Goal: Find specific page/section: Find specific page/section

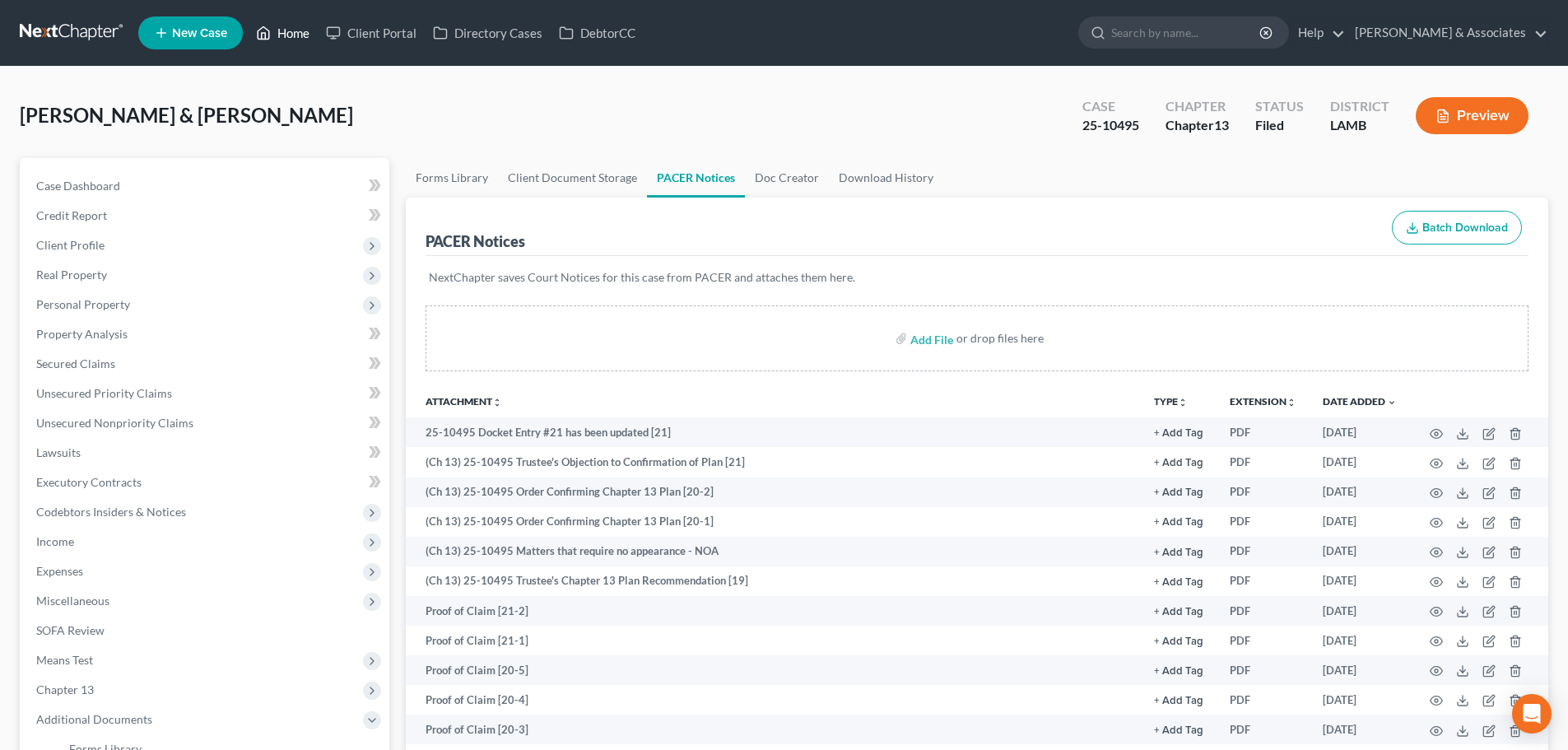
drag, startPoint x: 294, startPoint y: 28, endPoint x: 315, endPoint y: 31, distance: 21.2
click at [294, 28] on link "Home" at bounding box center [282, 32] width 70 height 30
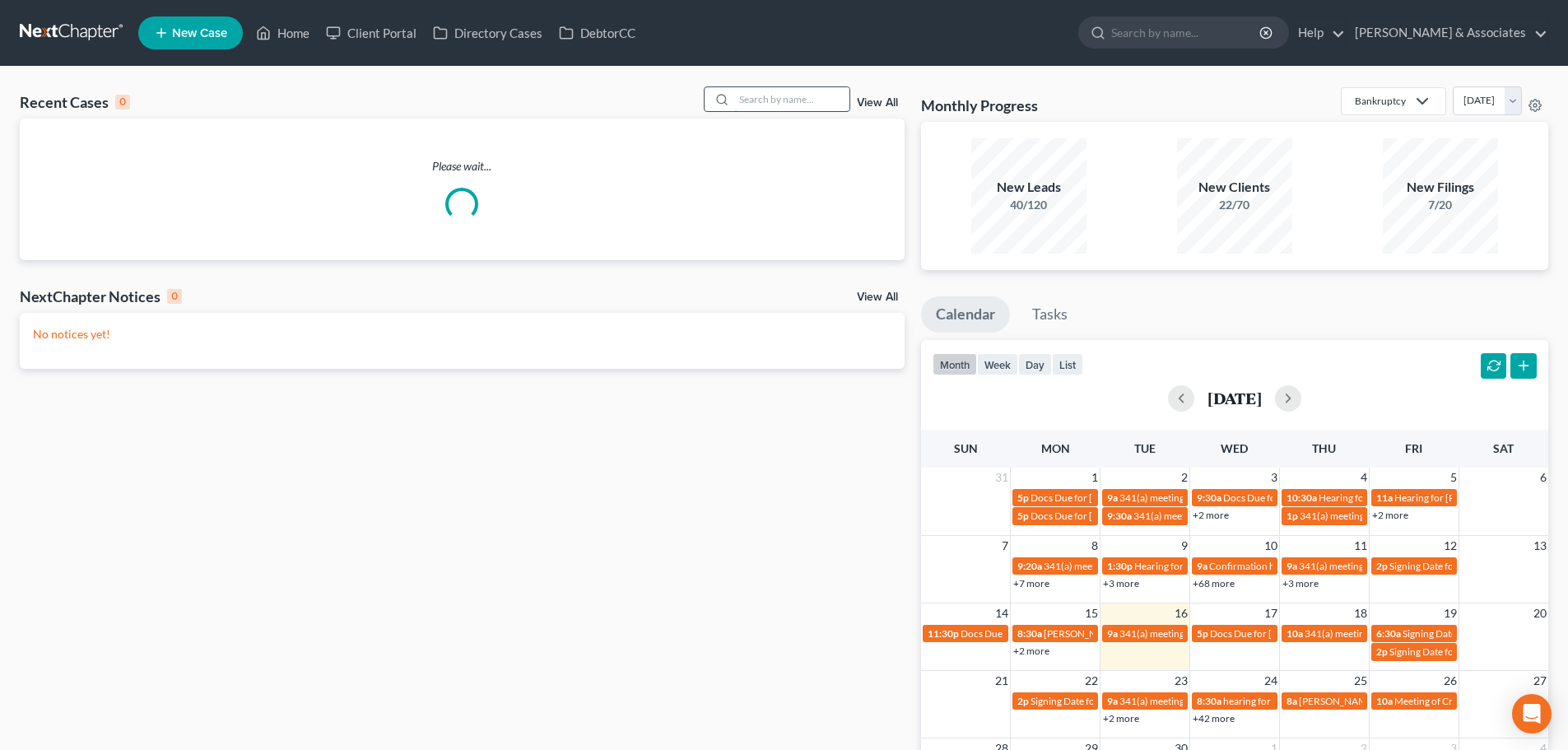
click at [797, 106] on input "search" at bounding box center [792, 99] width 115 height 24
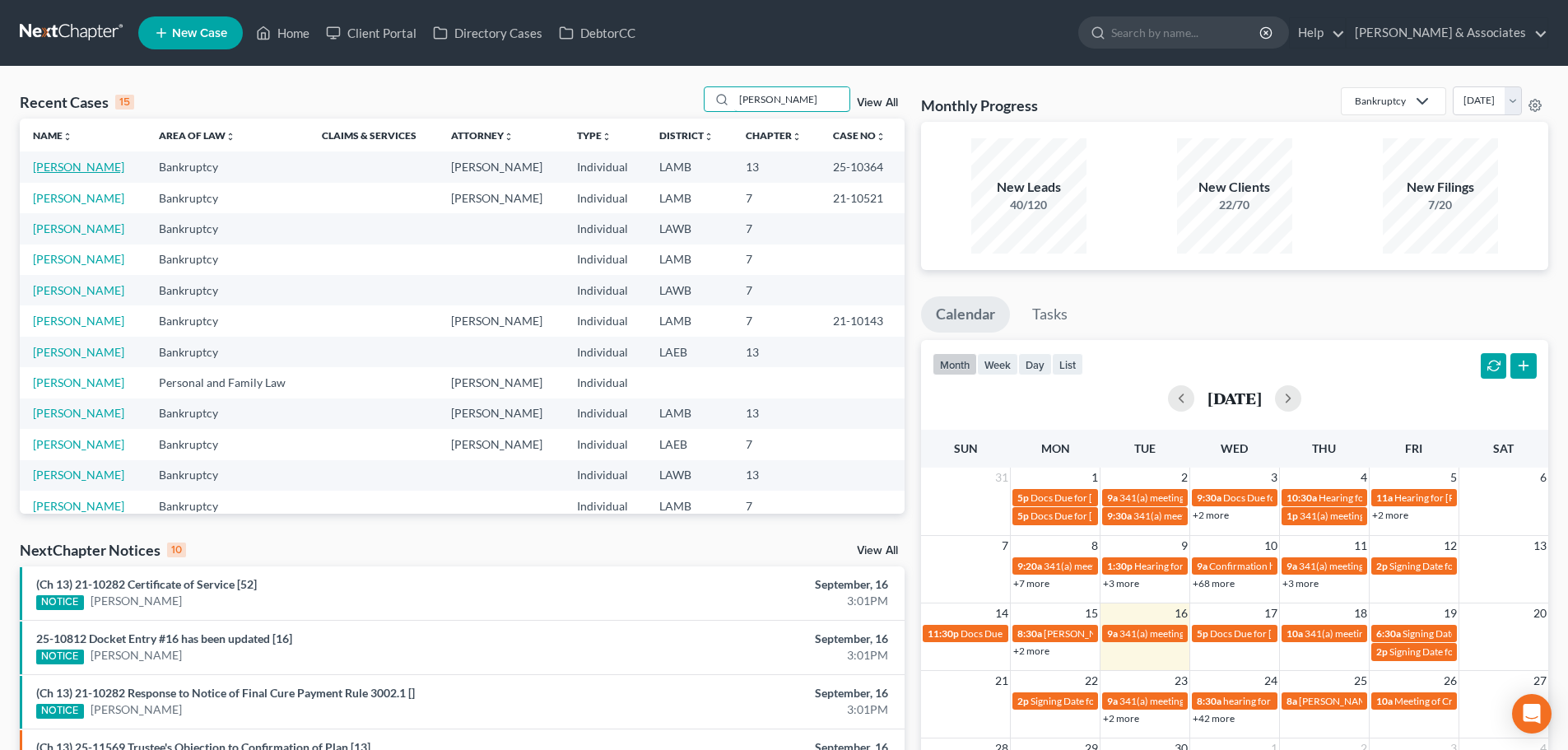
type input "[PERSON_NAME]"
click at [106, 165] on link "[PERSON_NAME]" at bounding box center [79, 166] width 92 height 14
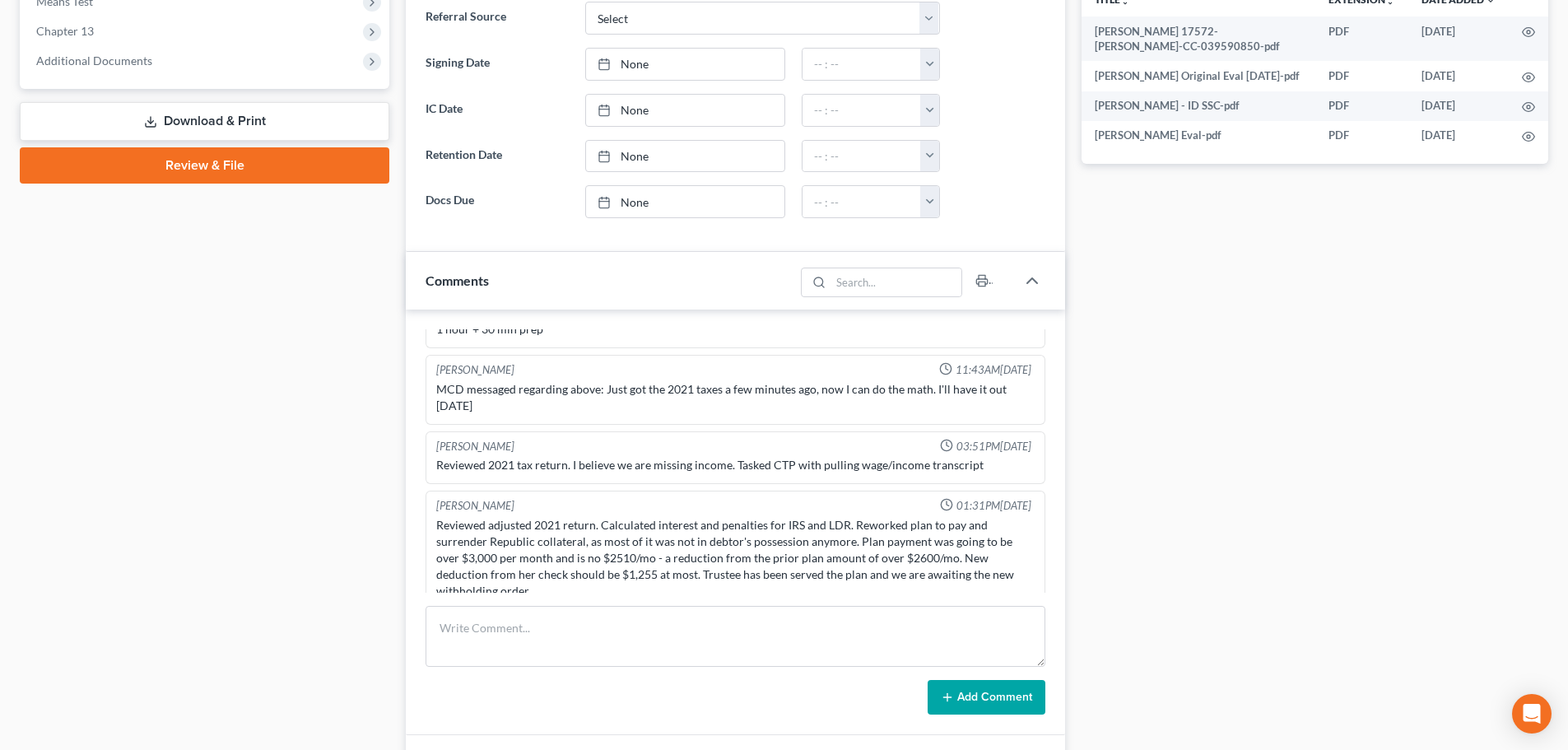
scroll to position [311, 0]
drag, startPoint x: 624, startPoint y: 562, endPoint x: 696, endPoint y: 551, distance: 72.8
click at [696, 551] on div "Reviewed adjusted 2021 return. Calculated interest and penalties for IRS and LD…" at bounding box center [735, 558] width 599 height 82
copy div "1,255 at most."
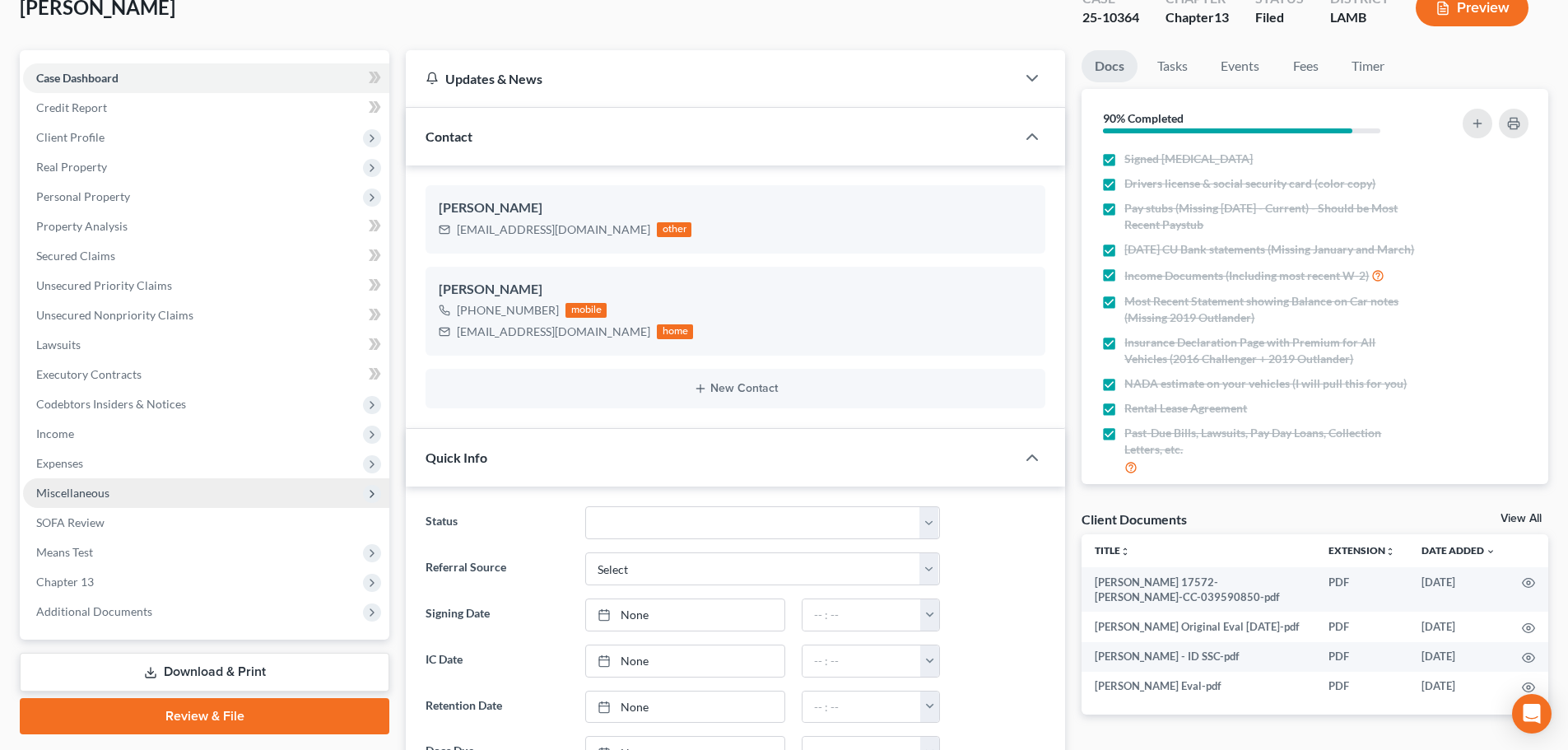
scroll to position [0, 0]
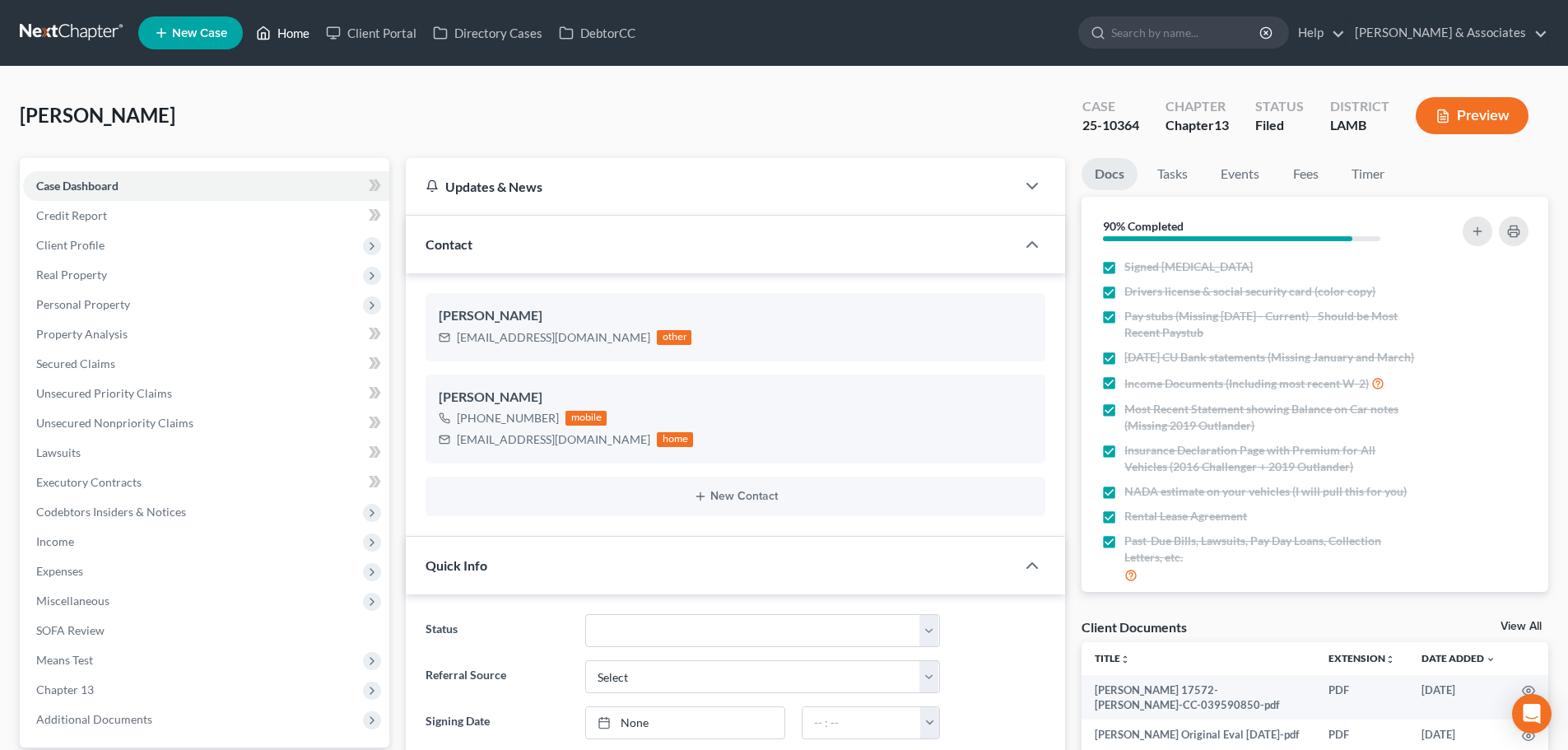
click at [294, 28] on link "Home" at bounding box center [282, 32] width 70 height 30
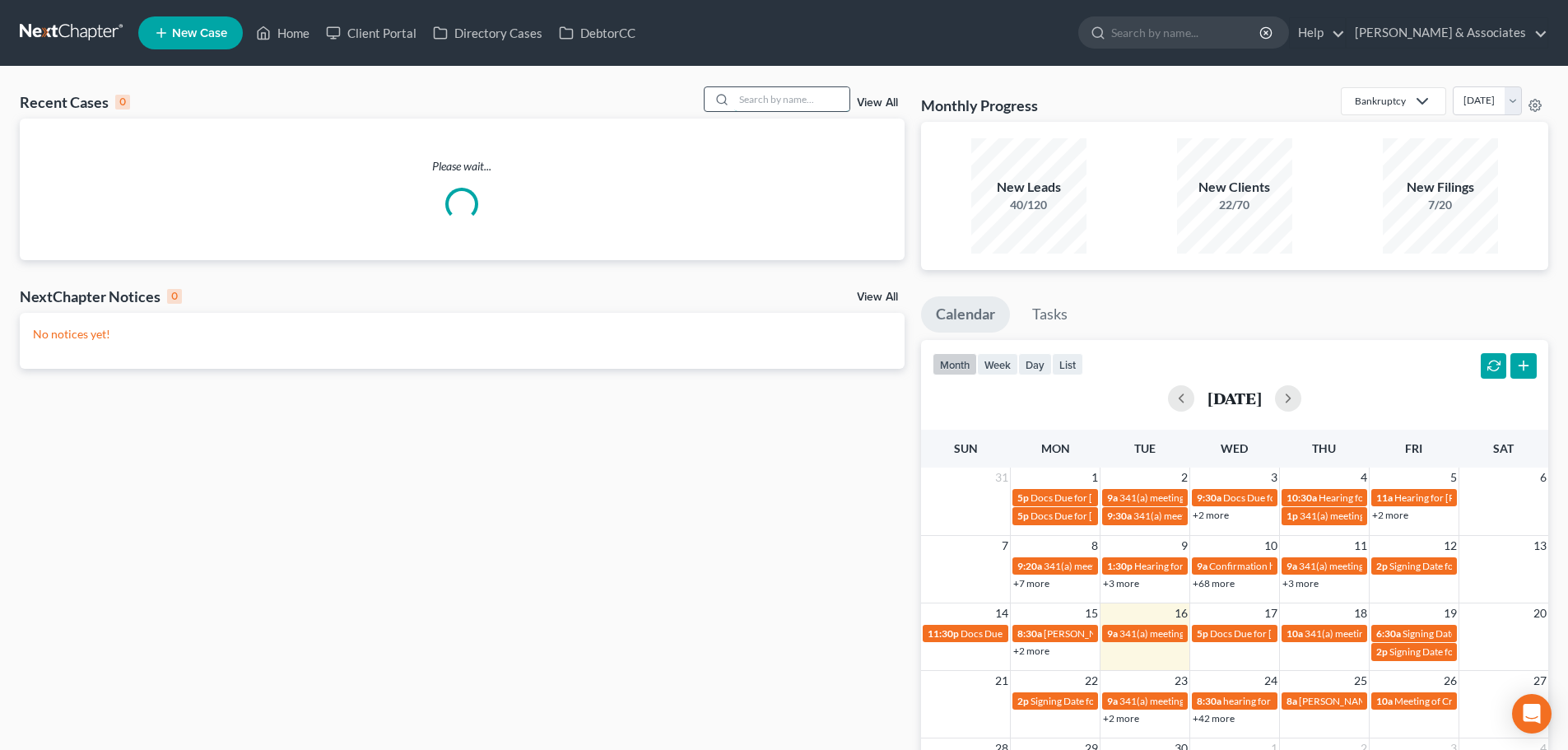
click at [771, 103] on input "search" at bounding box center [792, 99] width 115 height 24
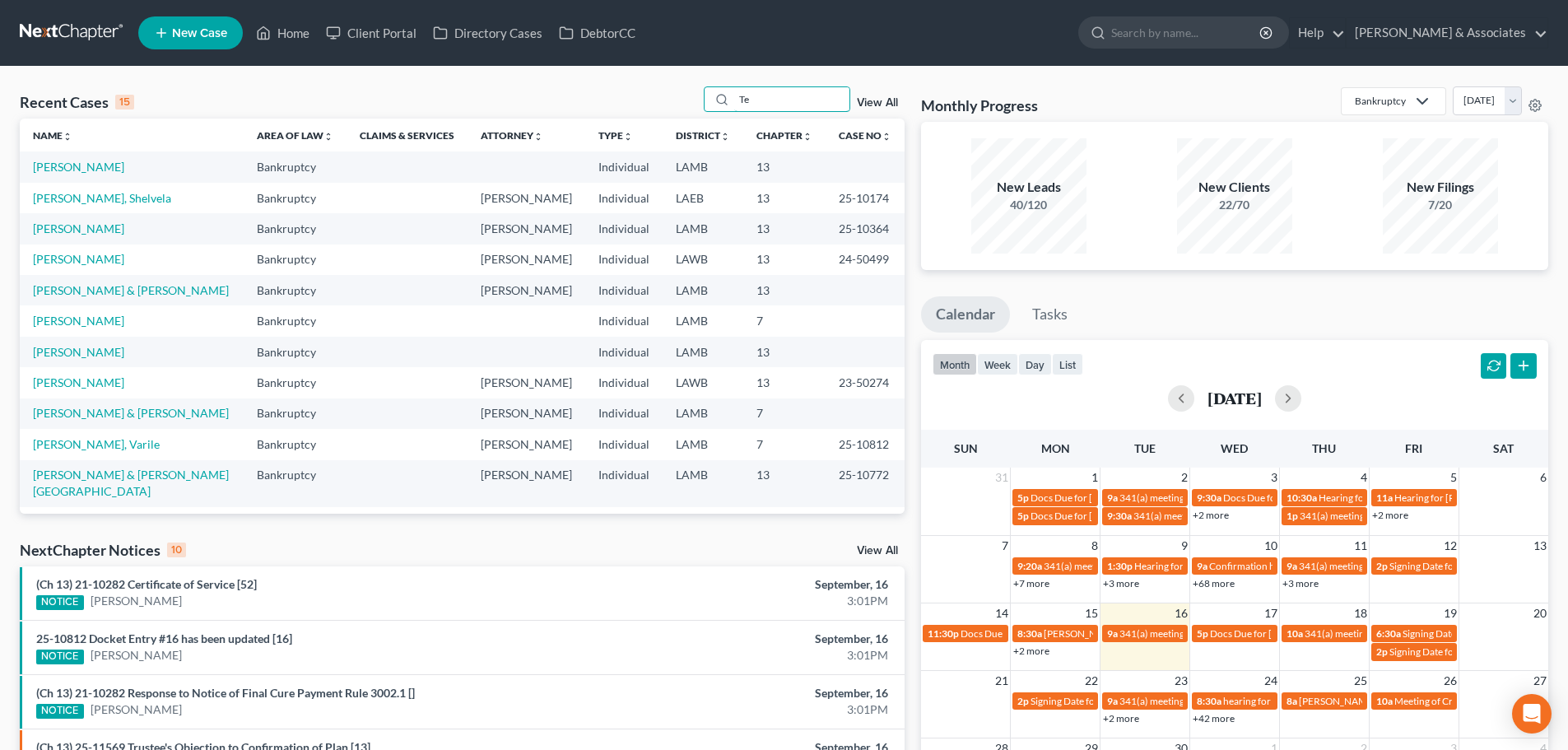
type input "T"
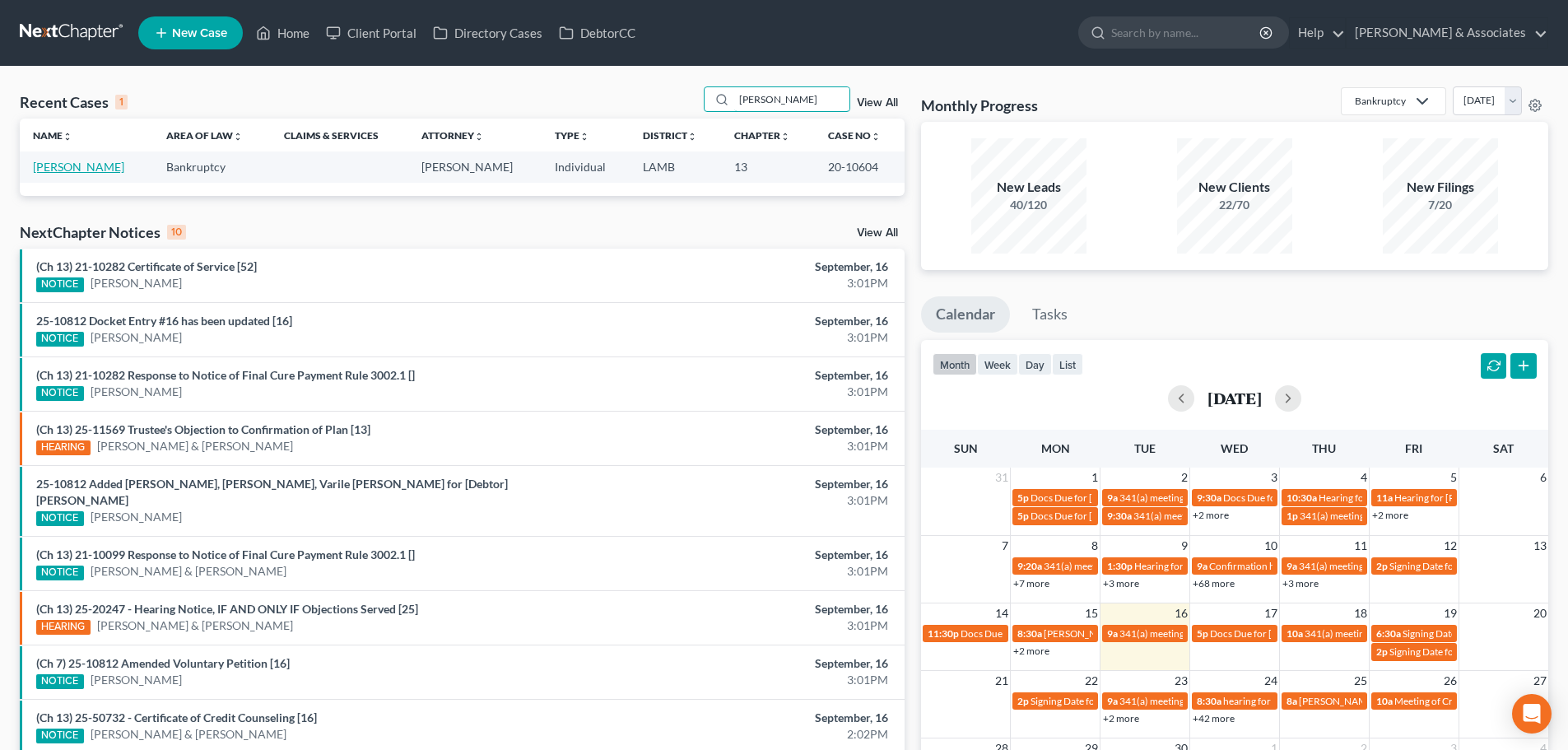
type input "[PERSON_NAME]"
click at [68, 166] on link "[PERSON_NAME]" at bounding box center [79, 166] width 92 height 14
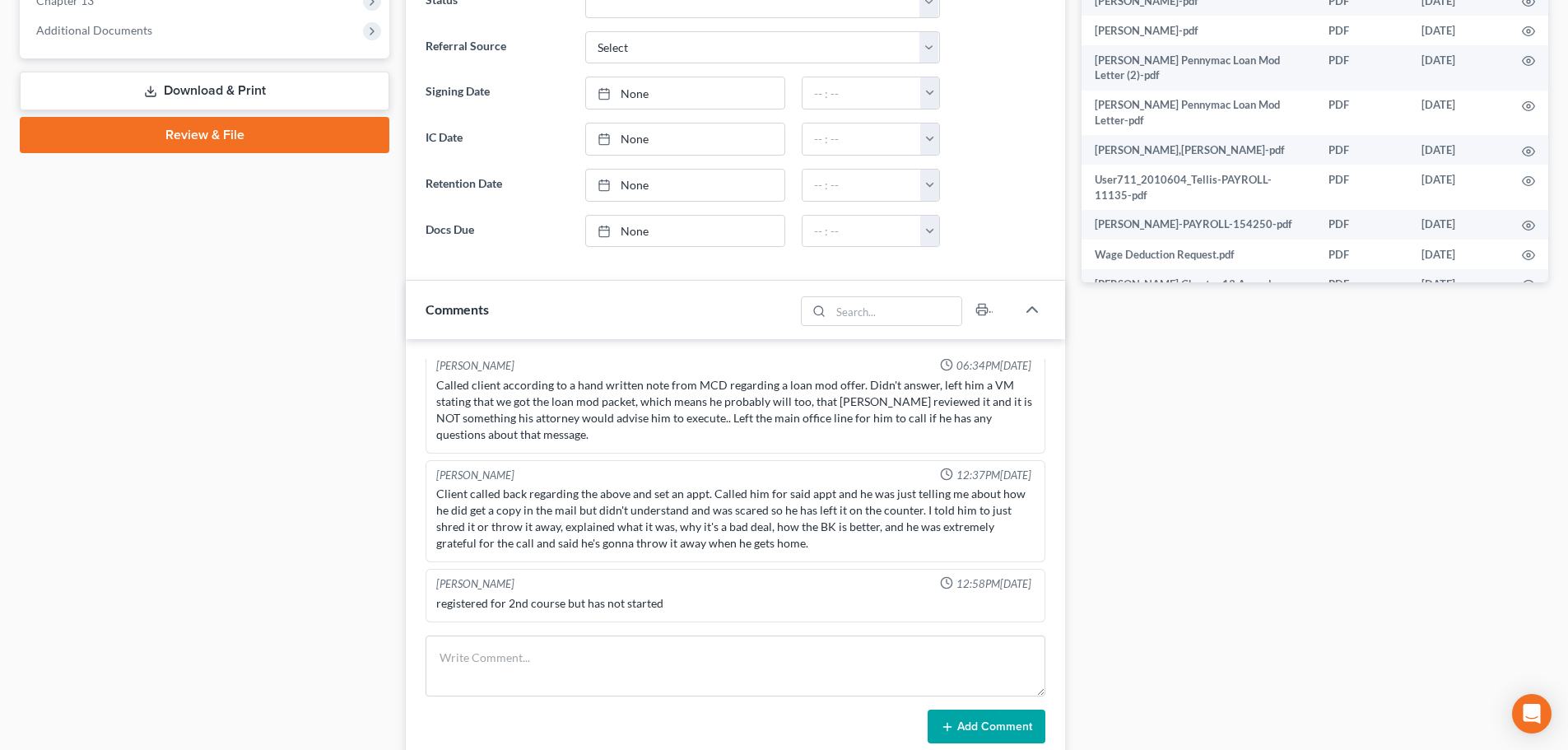
scroll to position [824, 0]
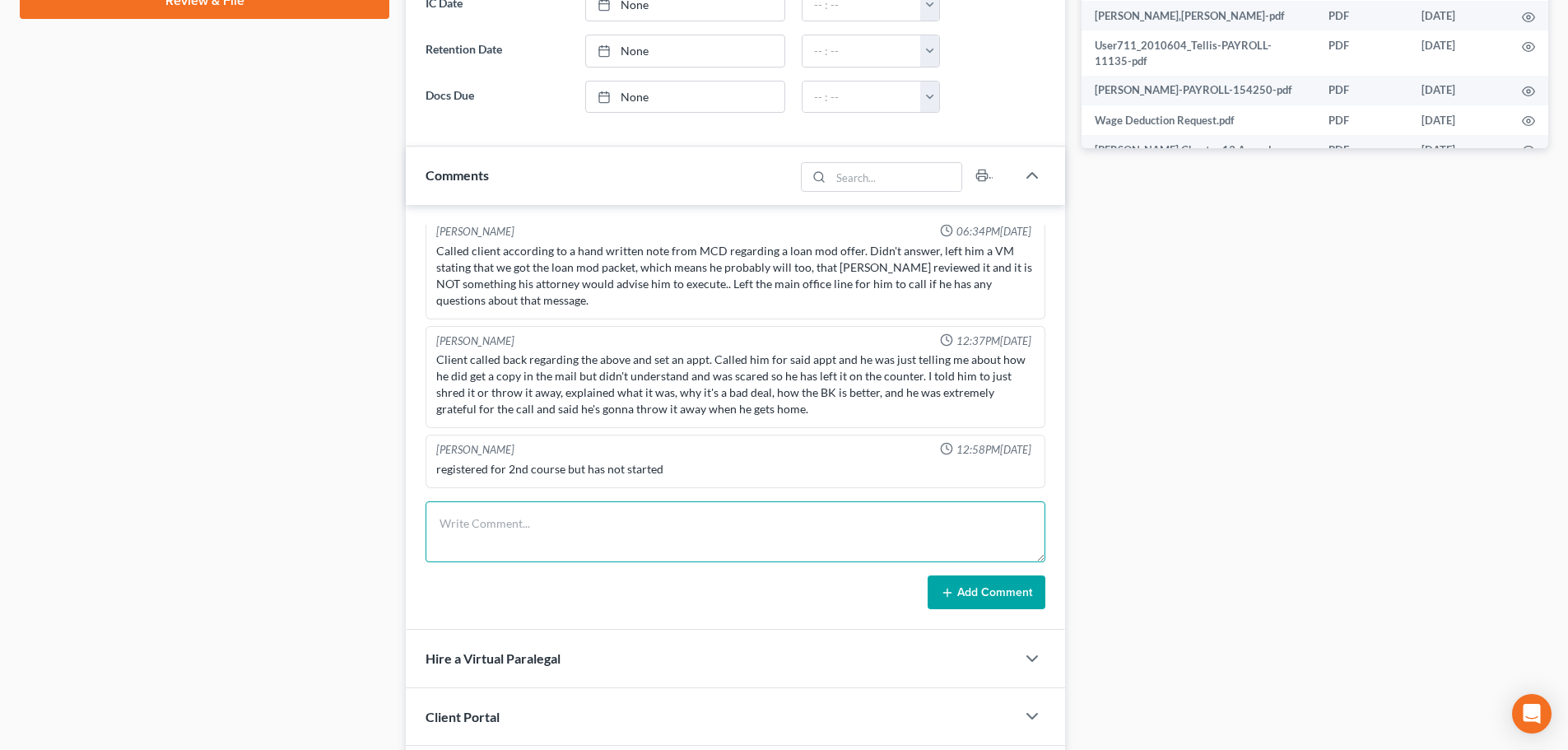
click at [650, 510] on textarea at bounding box center [735, 532] width 620 height 61
type textarea "Called to see where he was at with taking the 2nd course. NA, LVM"
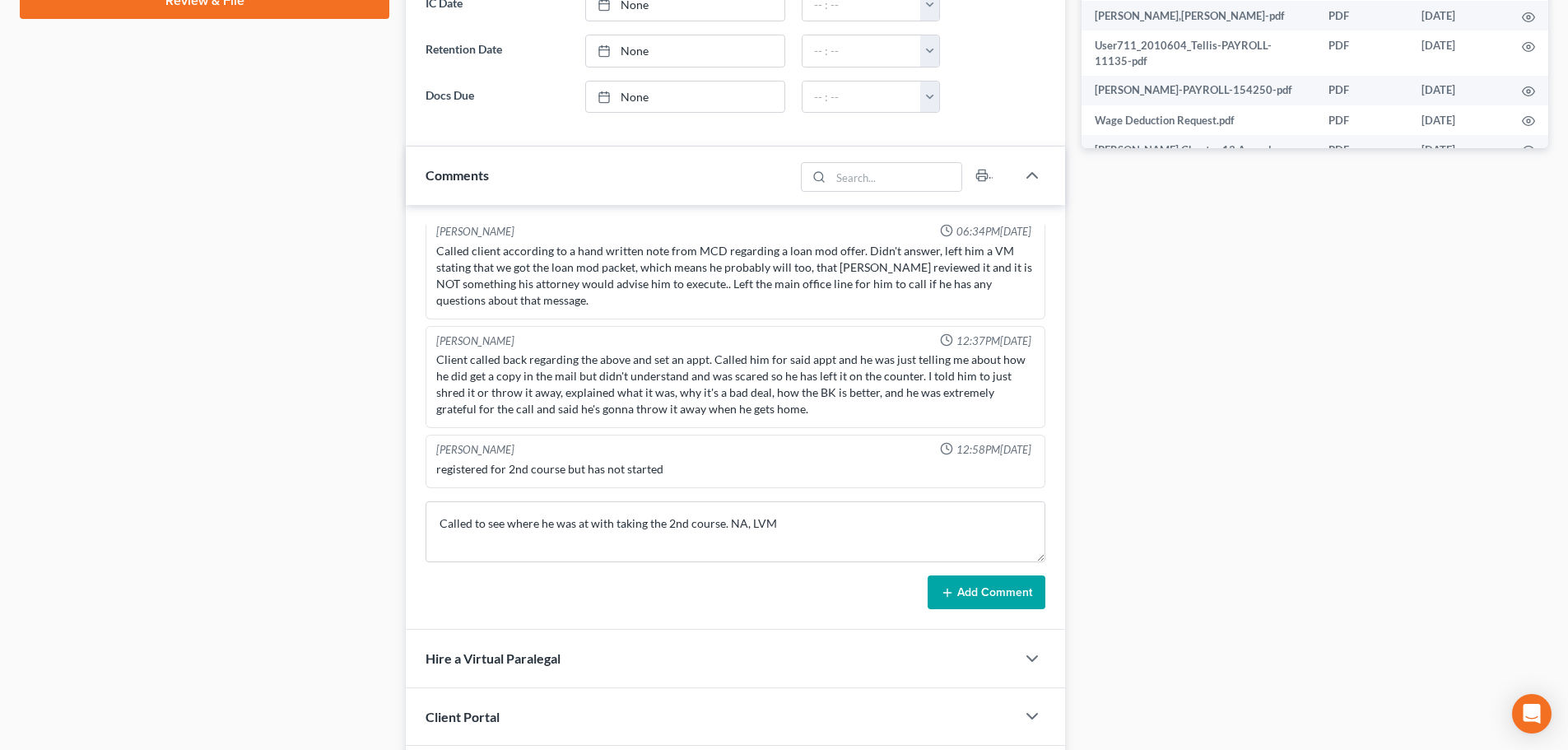
click at [992, 586] on button "Add Comment" at bounding box center [986, 592] width 118 height 35
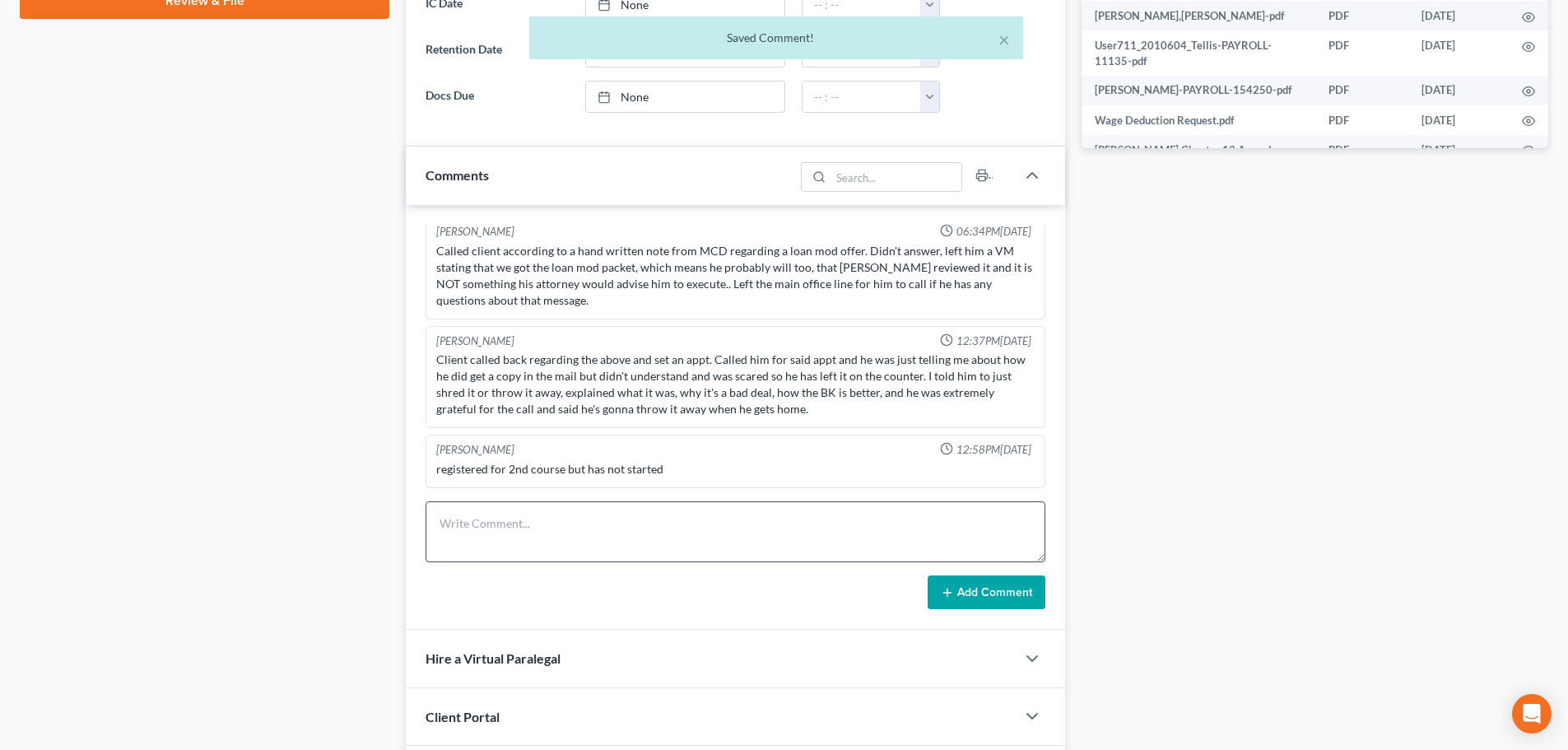
scroll to position [1062, 0]
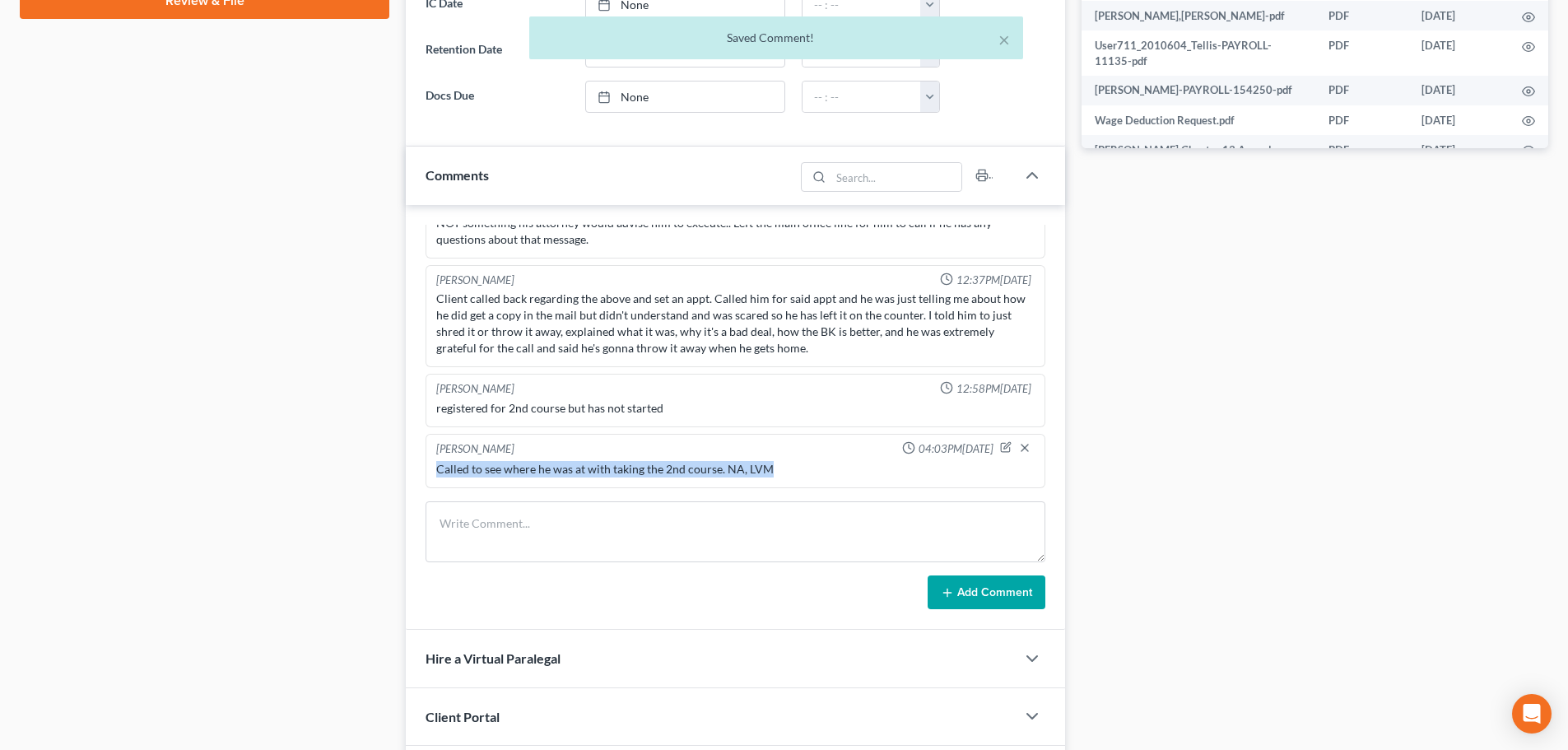
drag, startPoint x: 794, startPoint y: 465, endPoint x: 438, endPoint y: 468, distance: 356.0
click at [438, 468] on div "Called to see where he was at with taking the 2nd course. NA, LVM" at bounding box center [735, 469] width 599 height 16
copy div "Called to see where he was at with taking the 2nd course. NA, LVM"
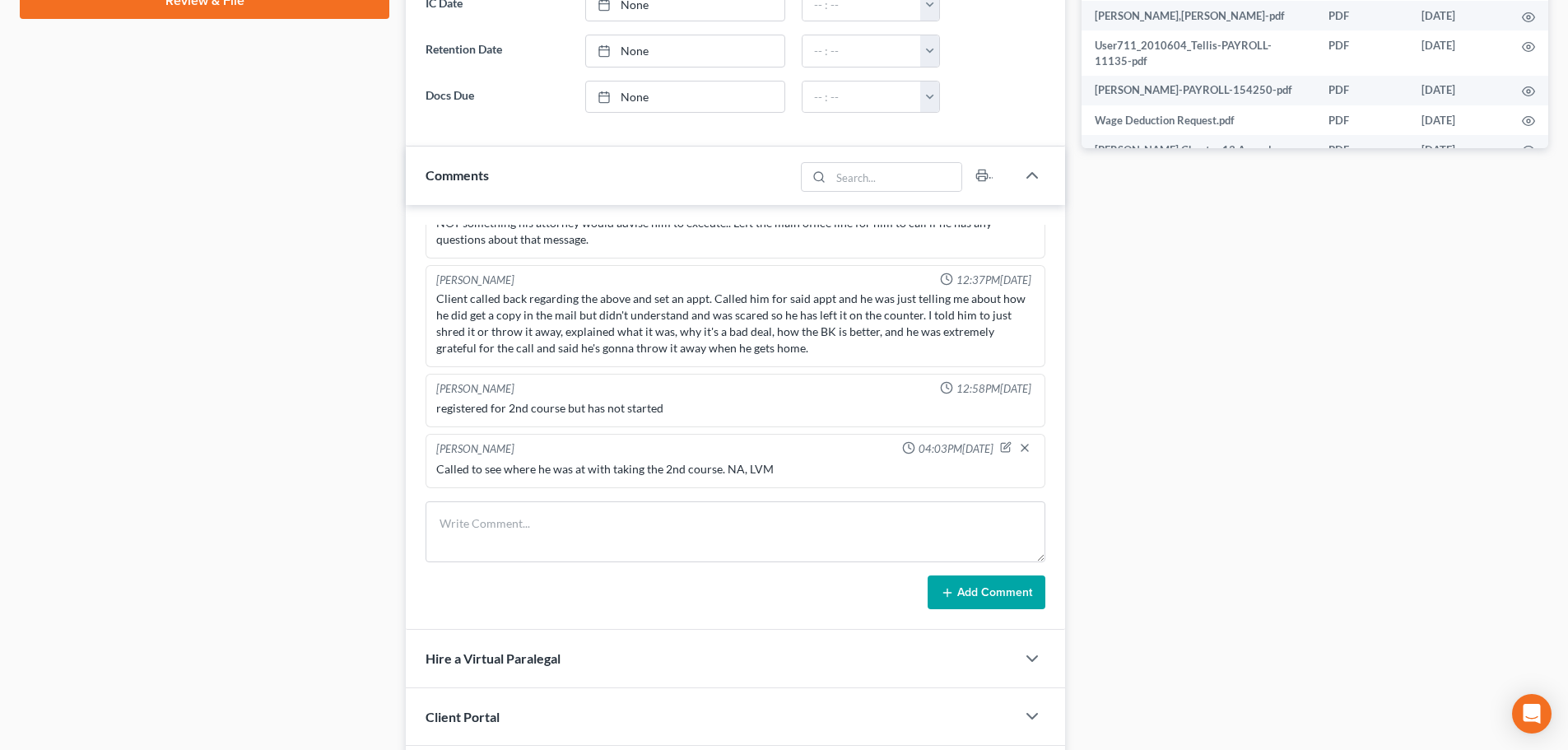
click at [288, 447] on div "Case Dashboard Payments Invoices Payments Payments Credit Report Client Profile" at bounding box center [204, 283] width 386 height 1896
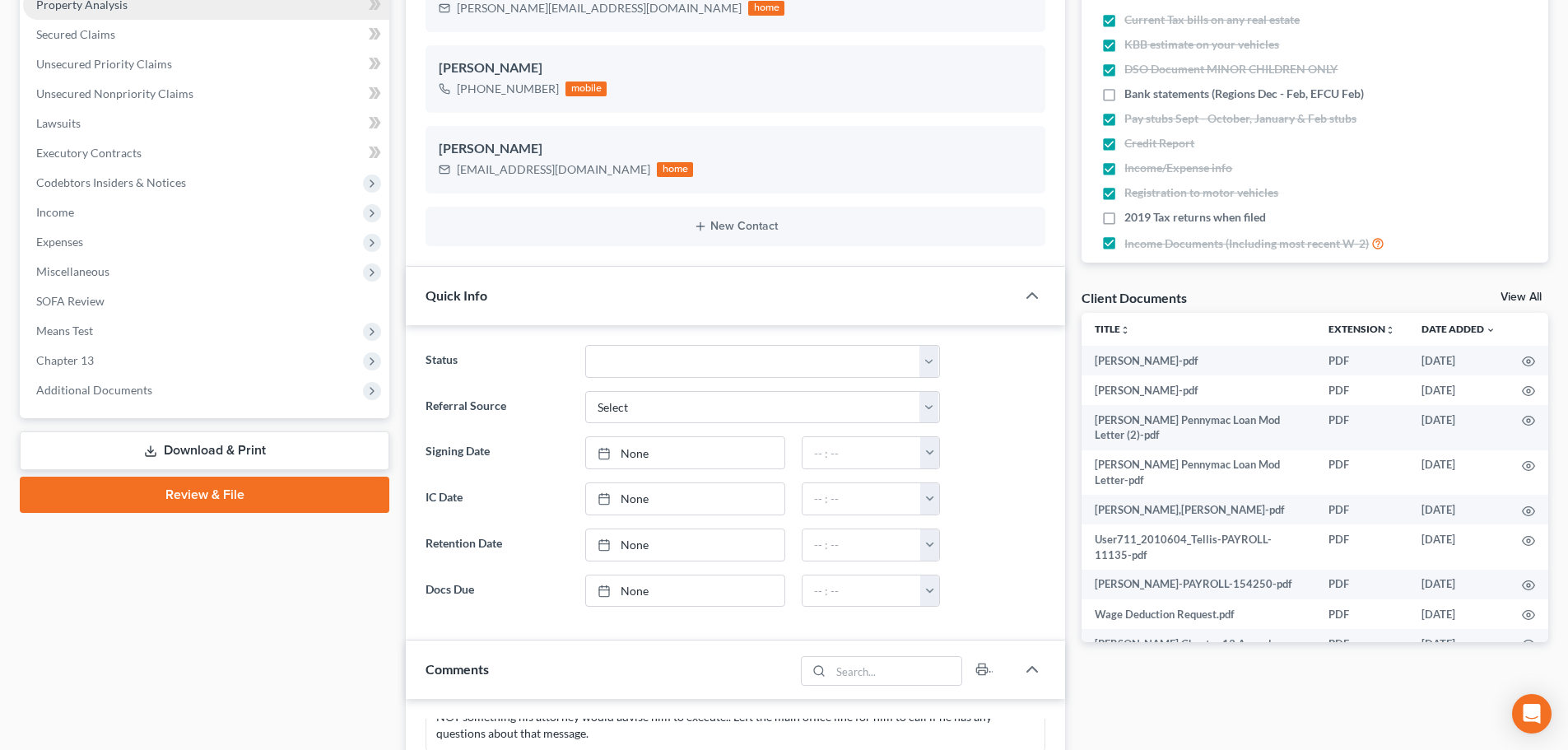
scroll to position [0, 0]
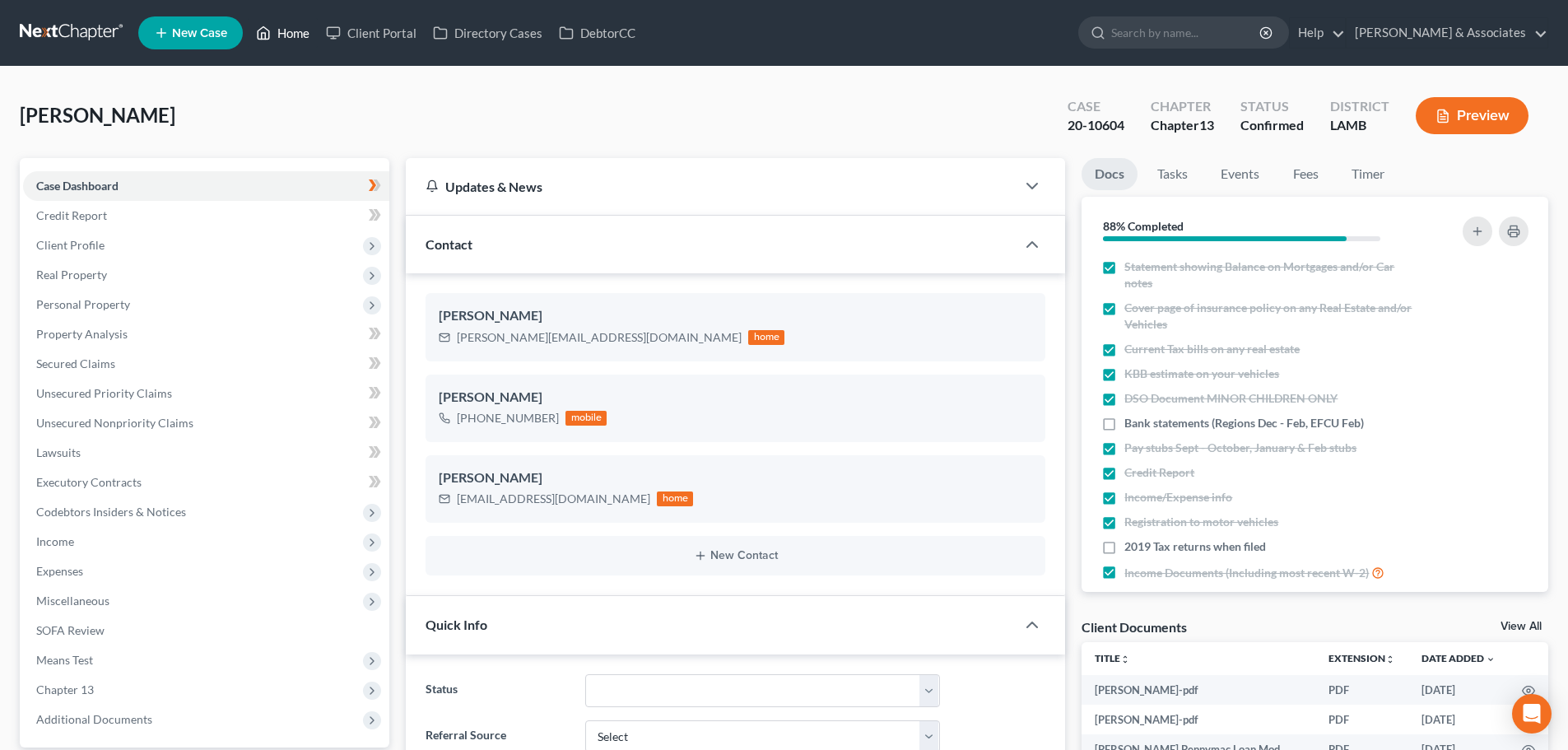
click at [295, 27] on link "Home" at bounding box center [282, 32] width 70 height 30
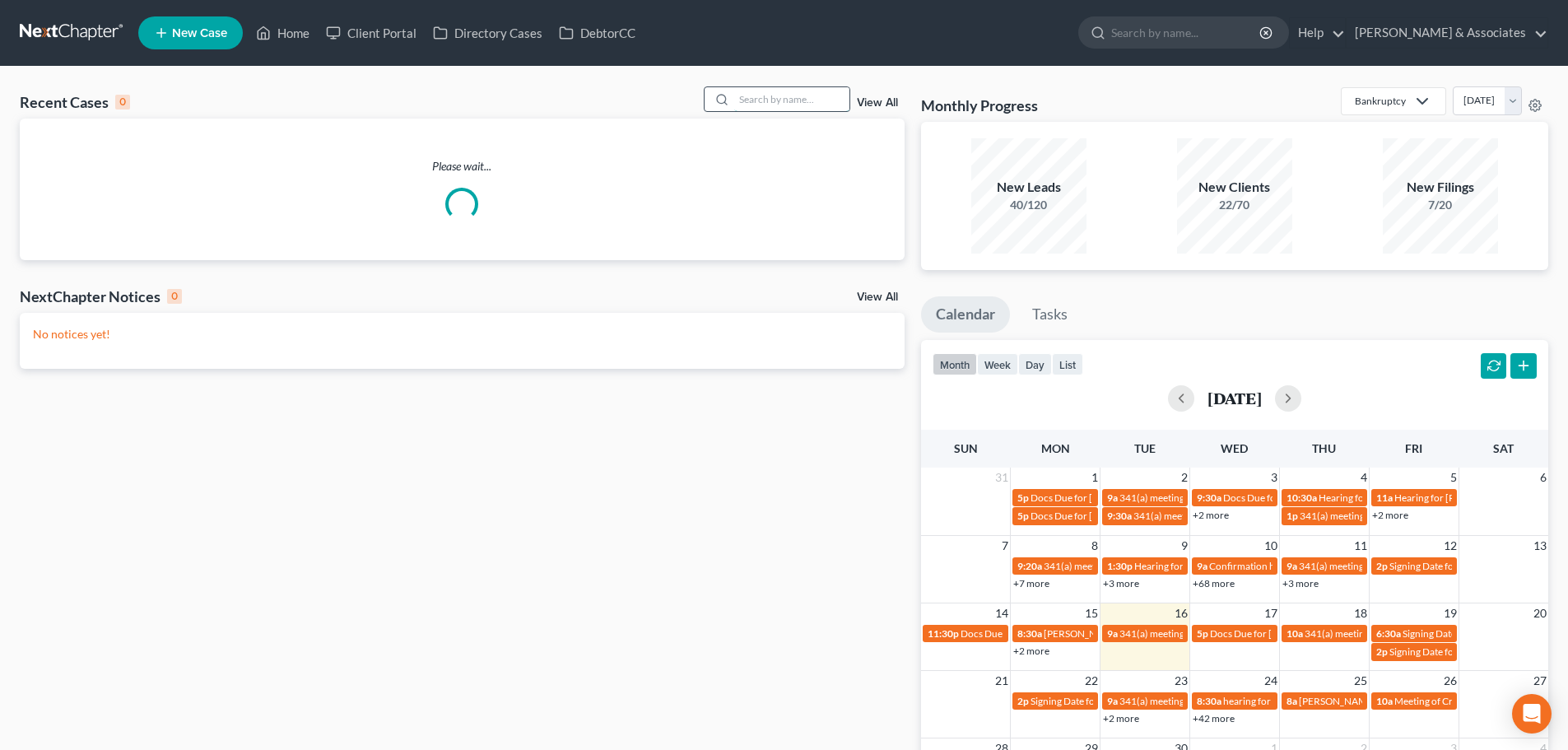
click at [776, 97] on input "search" at bounding box center [792, 99] width 115 height 24
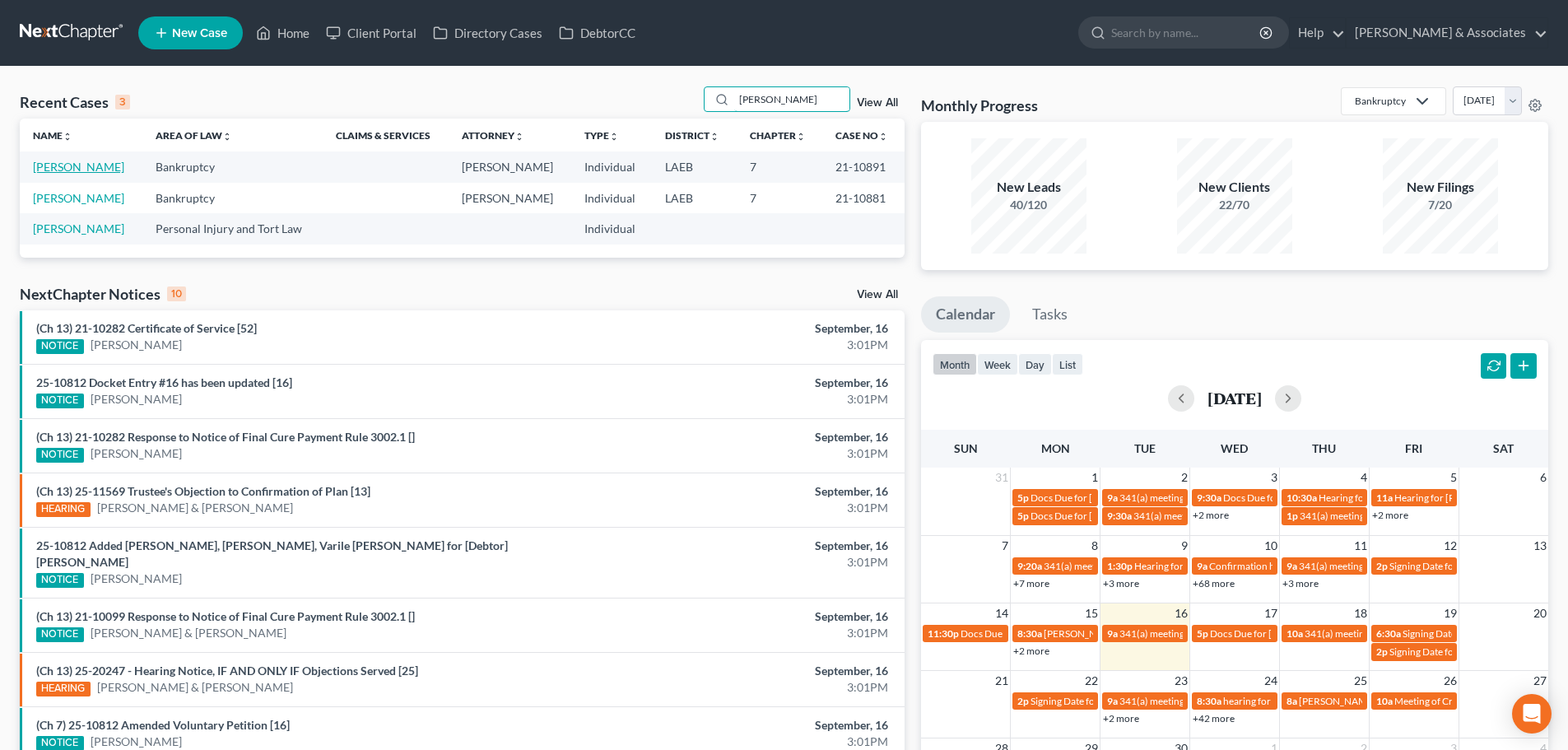
type input "[PERSON_NAME]"
click at [86, 165] on link "[PERSON_NAME]" at bounding box center [79, 166] width 92 height 14
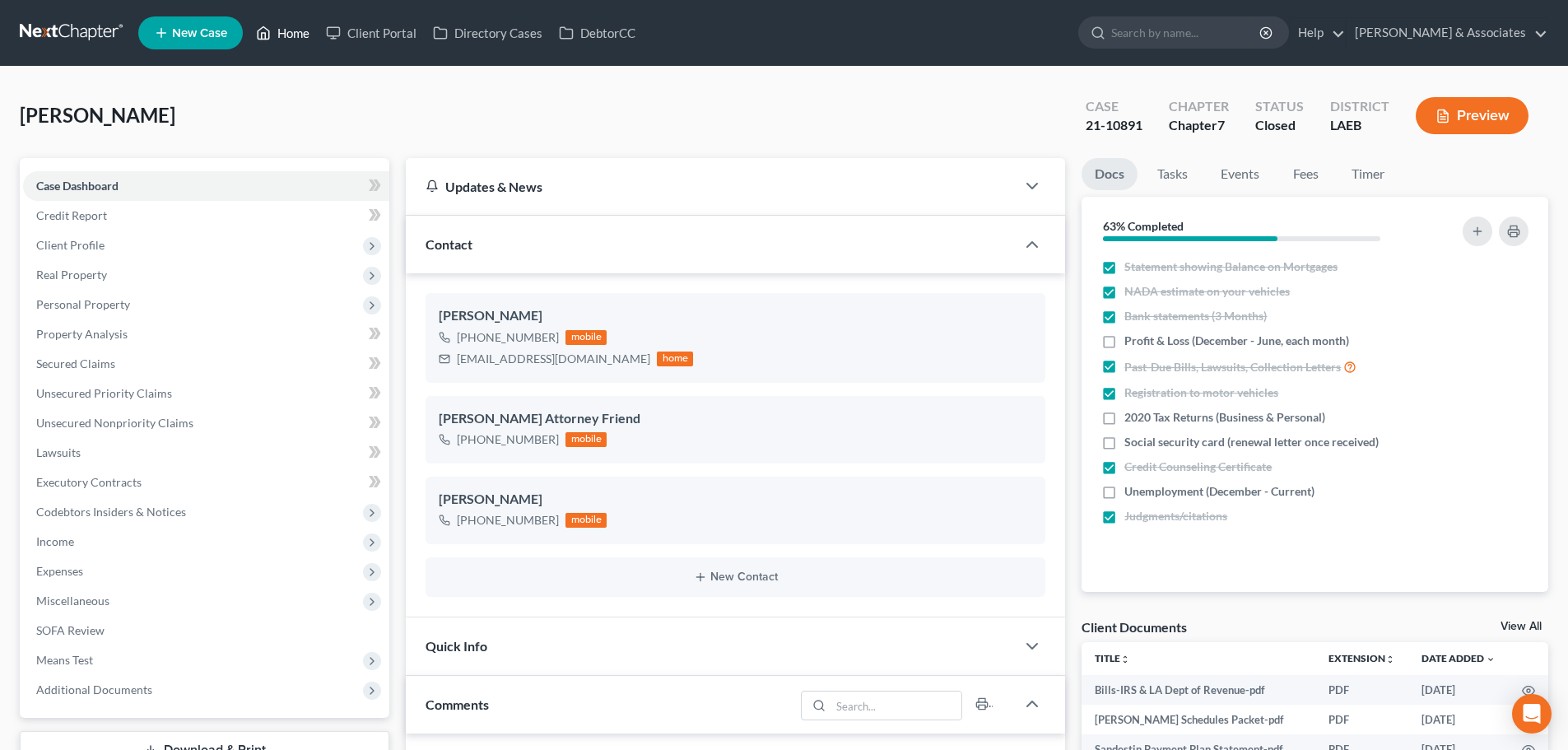
click at [310, 32] on link "Home" at bounding box center [282, 32] width 70 height 30
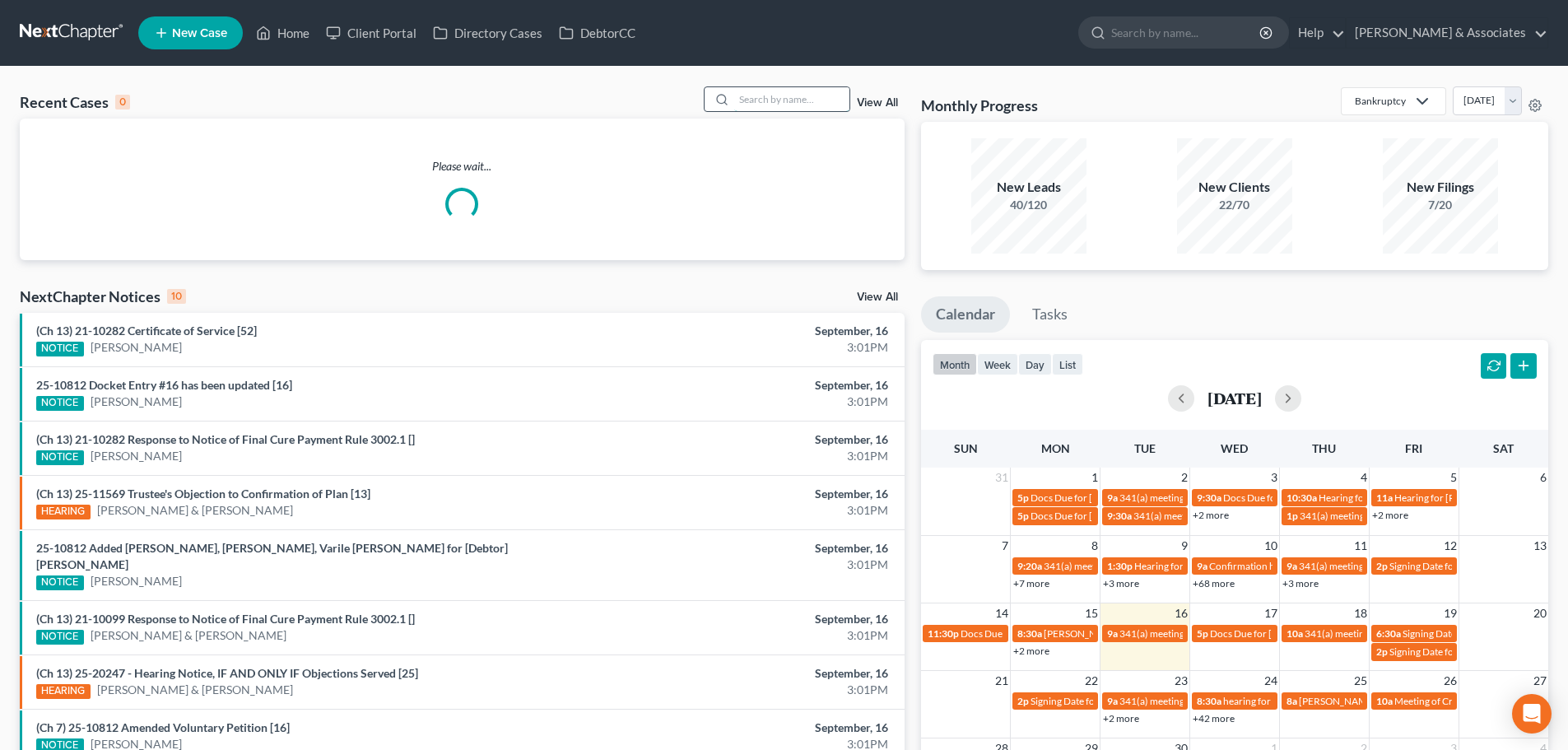
click at [768, 109] on input "search" at bounding box center [792, 99] width 115 height 24
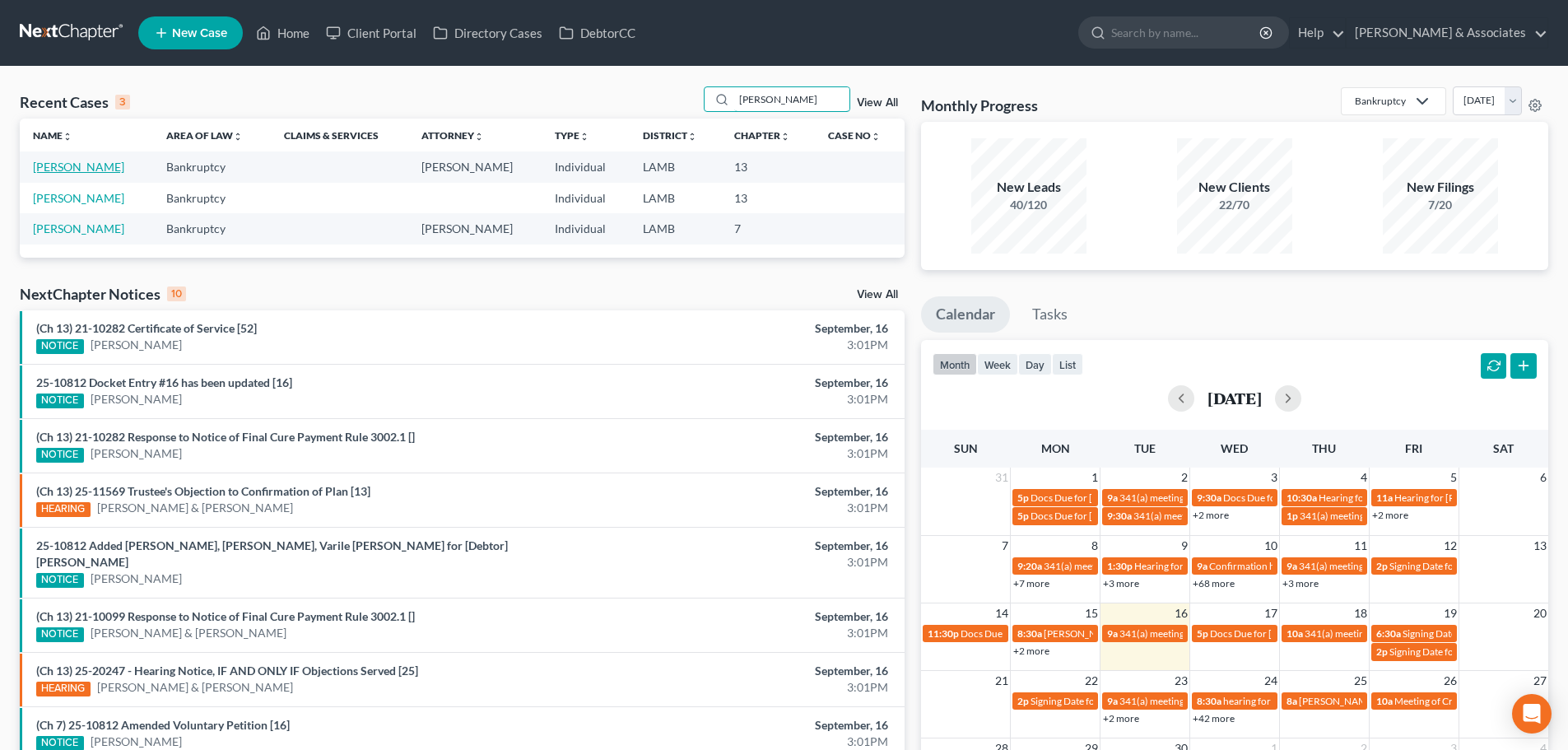
type input "[PERSON_NAME]"
click at [90, 168] on link "[PERSON_NAME]" at bounding box center [79, 166] width 92 height 14
